Goal: Obtain resource: Download file/media

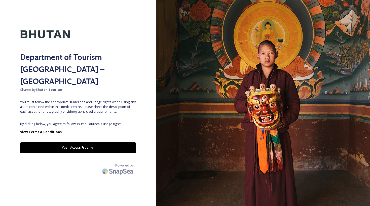
click at [66, 143] on button "Yes - Access Files" at bounding box center [78, 148] width 116 height 10
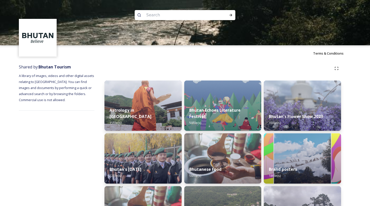
click at [152, 16] on input at bounding box center [178, 15] width 69 height 11
type input "domkhar"
click at [234, 14] on div "Run Search" at bounding box center [230, 15] width 9 height 9
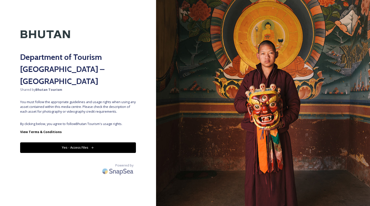
click at [82, 143] on button "Yes - Access Files" at bounding box center [78, 148] width 116 height 10
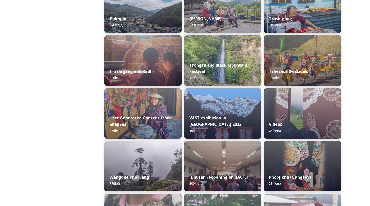
scroll to position [629, 0]
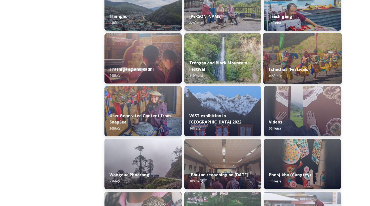
click at [279, 73] on div "Tshechus (Festivals) 345 file(s)" at bounding box center [302, 72] width 79 height 23
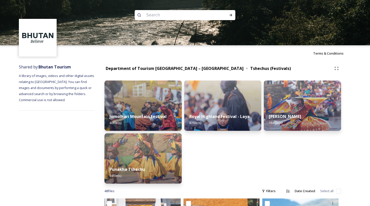
click at [167, 17] on input at bounding box center [178, 15] width 69 height 11
type input "domkhar"
click at [231, 14] on icon at bounding box center [231, 15] width 4 height 4
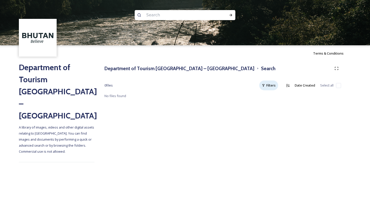
click at [269, 85] on div "Filters" at bounding box center [268, 86] width 19 height 10
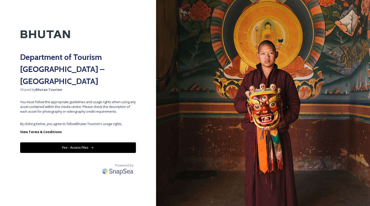
click at [105, 143] on button "Yes - Access Files" at bounding box center [78, 148] width 116 height 10
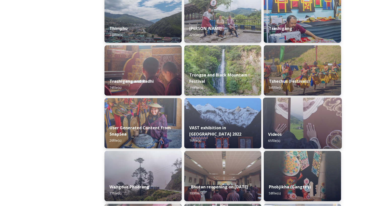
scroll to position [620, 0]
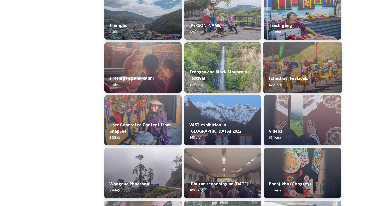
click at [284, 81] on strong "Tshechus (Festivals)" at bounding box center [290, 79] width 42 height 6
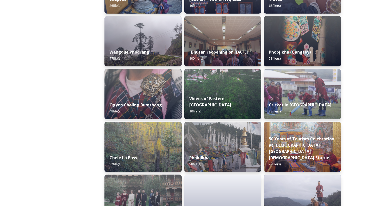
scroll to position [829, 0]
